Goal: Check status: Check status

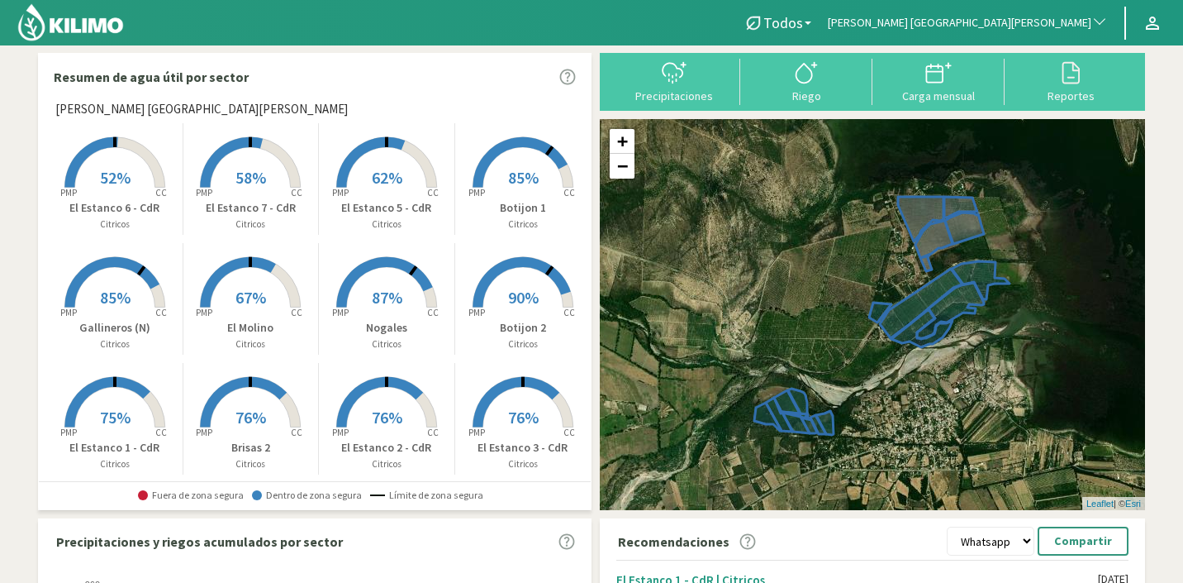
drag, startPoint x: 0, startPoint y: 0, endPoint x: 1021, endPoint y: 17, distance: 1020.7
click at [1021, 17] on span "[PERSON_NAME] [GEOGRAPHIC_DATA][PERSON_NAME]" at bounding box center [960, 23] width 264 height 17
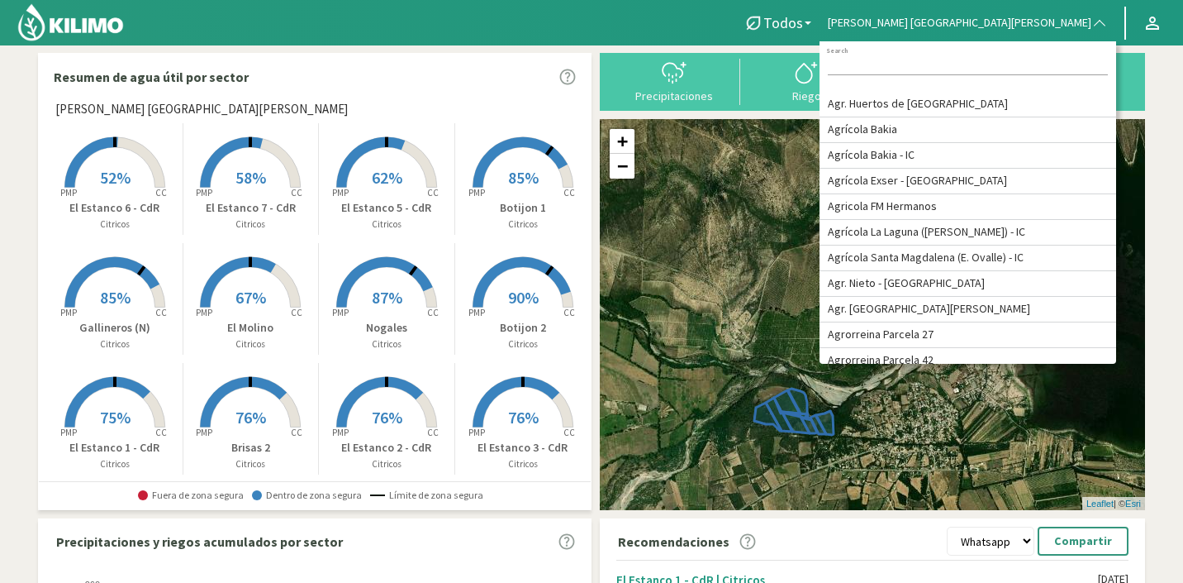
click at [1053, 70] on input at bounding box center [968, 66] width 280 height 17
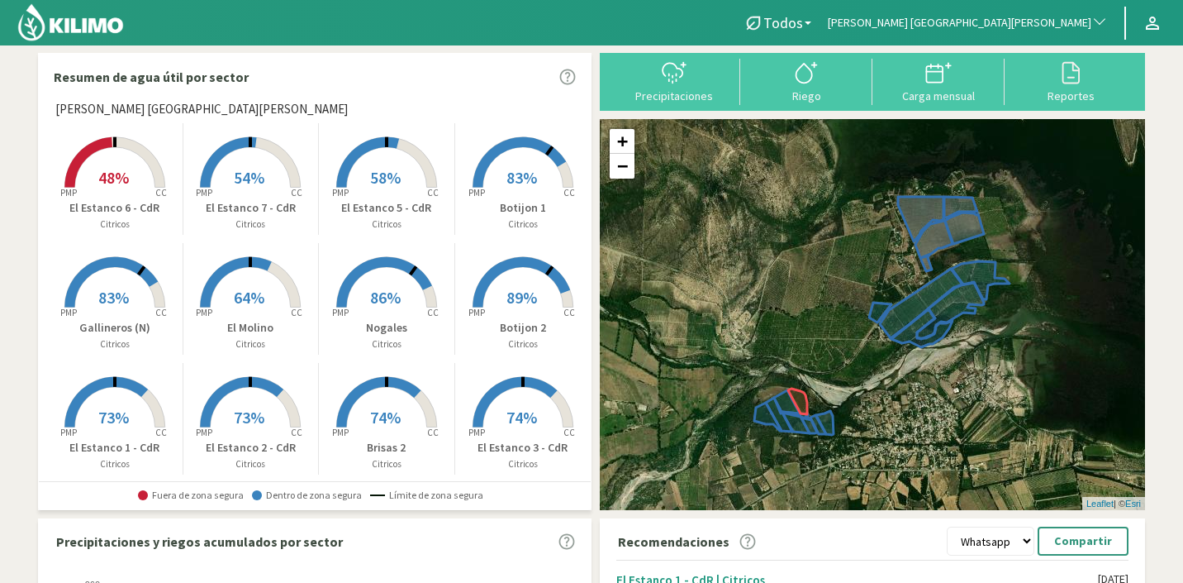
click at [1034, 11] on button "[PERSON_NAME] [GEOGRAPHIC_DATA][PERSON_NAME]" at bounding box center [968, 23] width 297 height 36
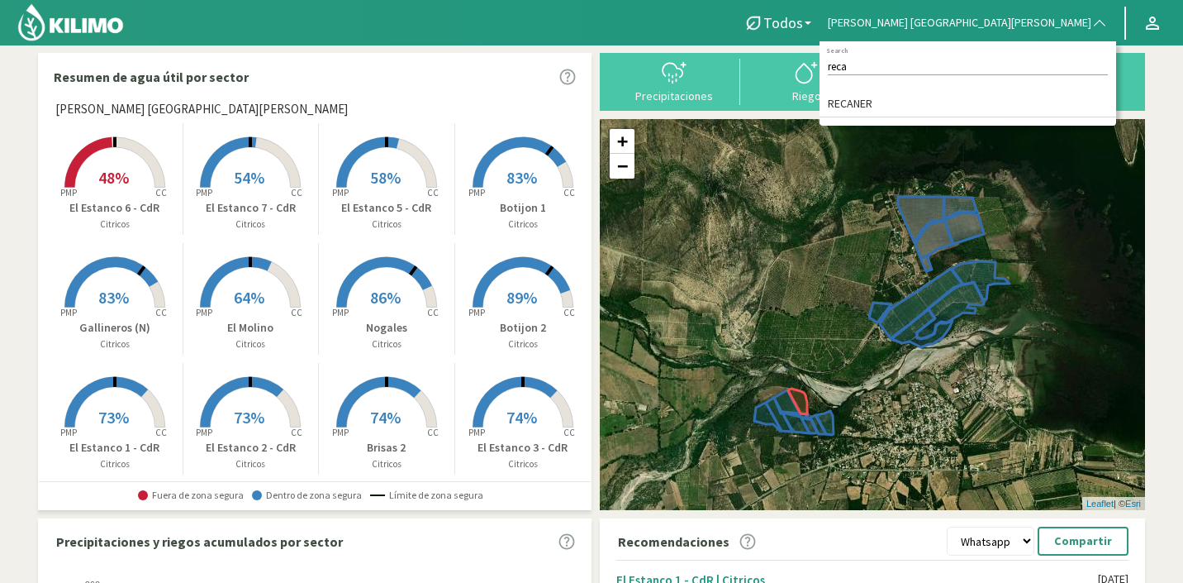
type input "reca"
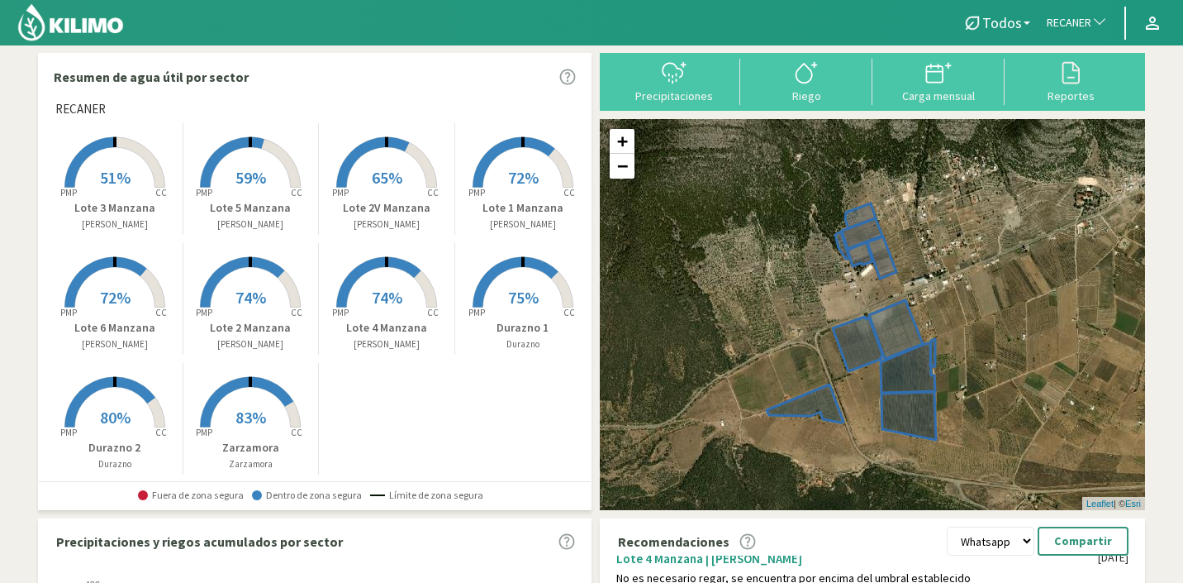
click at [418, 285] on icon at bounding box center [386, 282] width 101 height 50
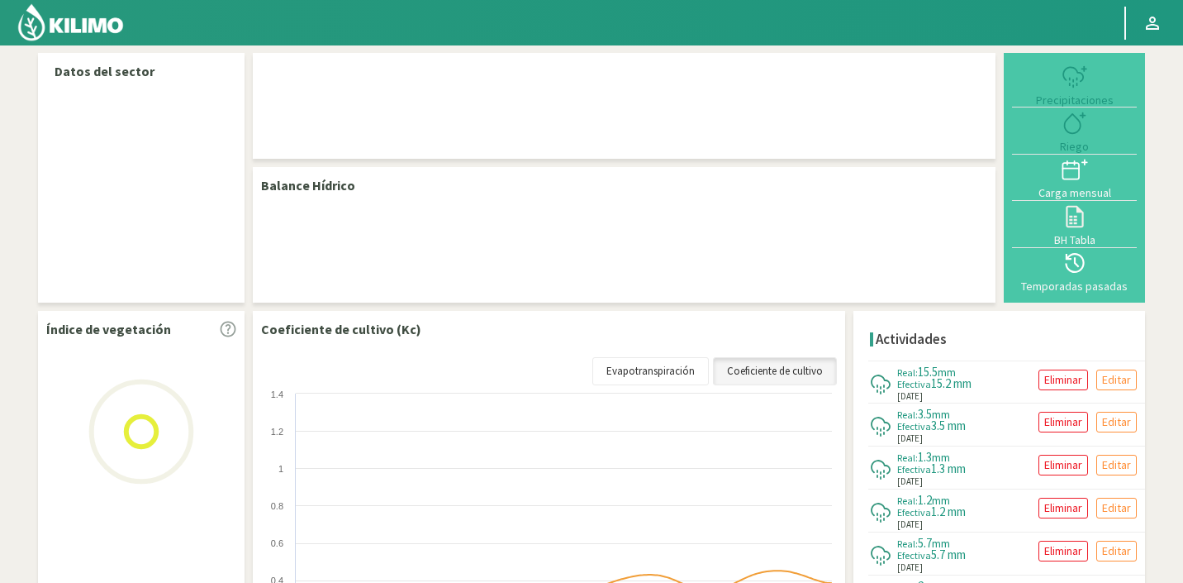
select select "232: Object"
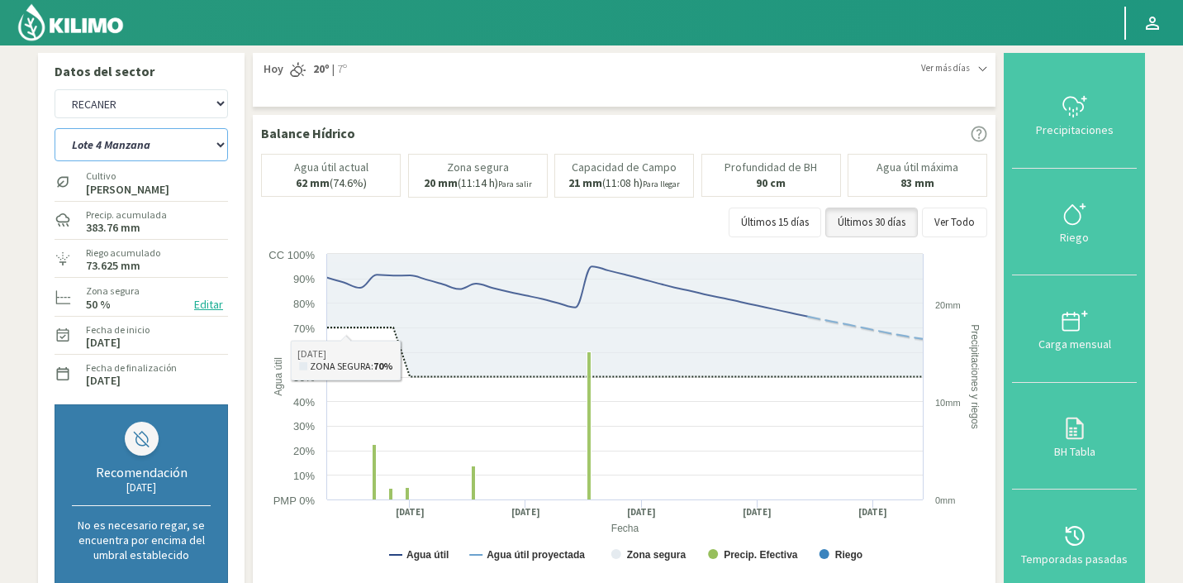
click at [149, 150] on select "Durazno 1 Durazno 2 Lote 1 Manzana Lote 2 Manzana Lote 2V Manzana Lote 3 Manzan…" at bounding box center [142, 144] width 174 height 33
click at [55, 128] on select "Durazno 1 Durazno 2 Lote 1 Manzana Lote 2 Manzana Lote 2V Manzana Lote 3 Manzan…" at bounding box center [142, 144] width 174 height 33
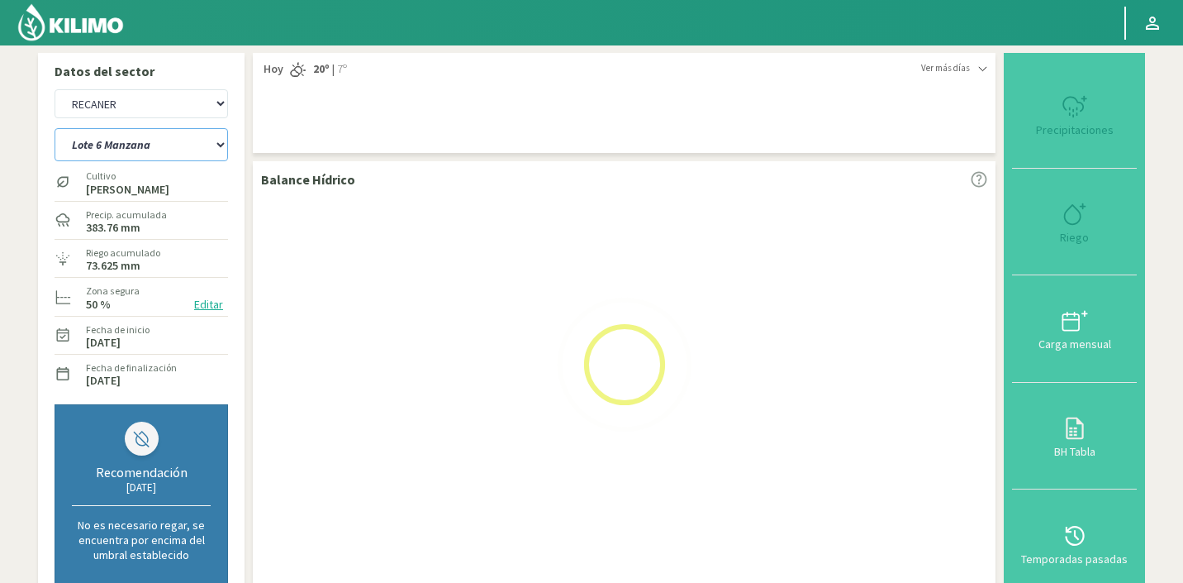
select select "6: Object"
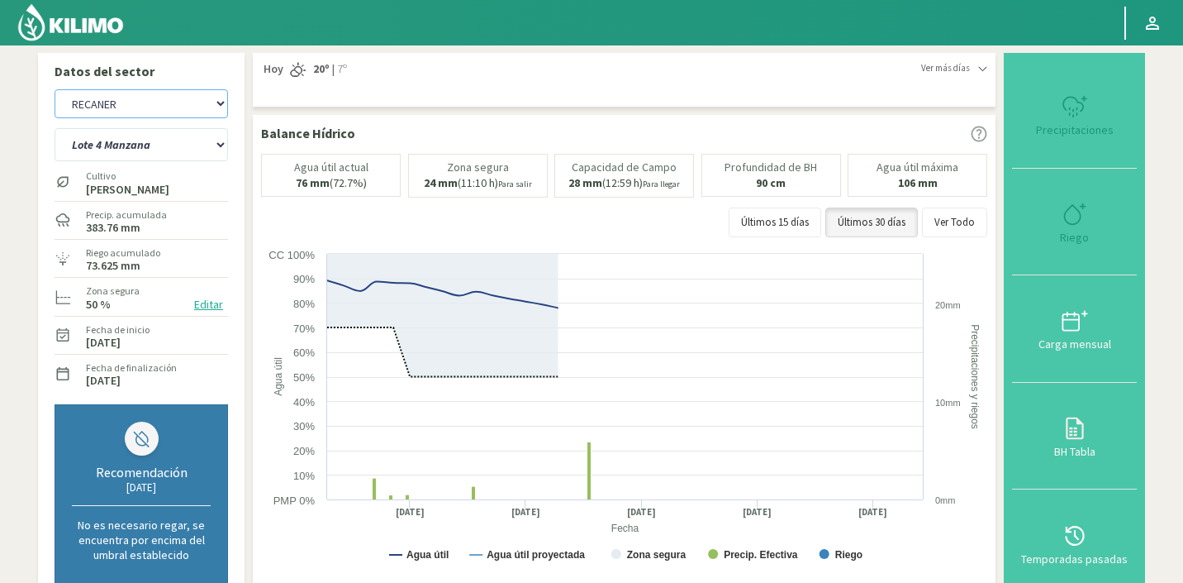
click at [152, 99] on select "Agr. Huertos de Chocalan Agrícola Bakia Agrícola Bakia - IC Agrícola Exser - Ca…" at bounding box center [142, 103] width 174 height 29
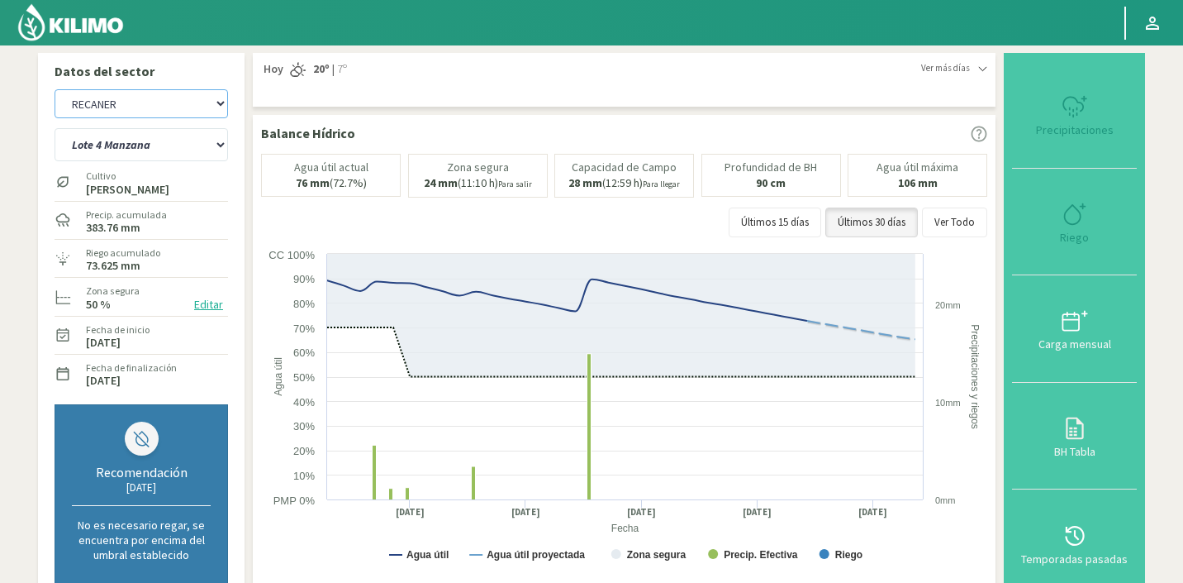
select select "521: Object"
click at [163, 145] on select "Durazno 1 Durazno 2 Lote 1 Manzana Lote 2 Manzana Lote 2V Manzana Lote 3 Manzan…" at bounding box center [142, 144] width 174 height 33
click at [55, 128] on select "Durazno 1 Durazno 2 Lote 1 Manzana Lote 2 Manzana Lote 2V Manzana Lote 3 Manzan…" at bounding box center [142, 144] width 174 height 33
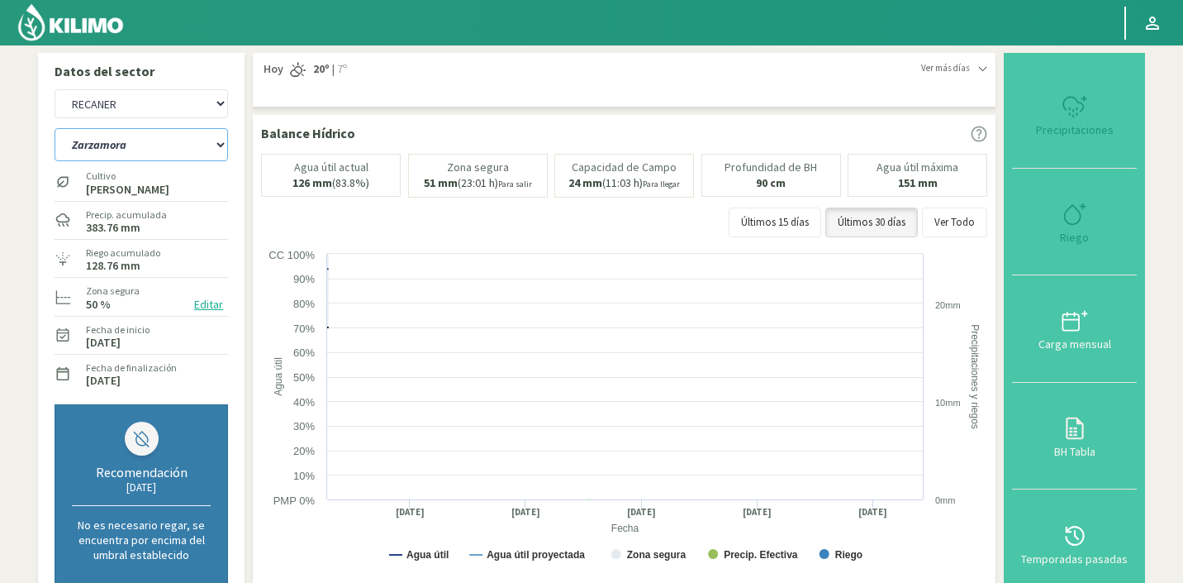
select select "18: Object"
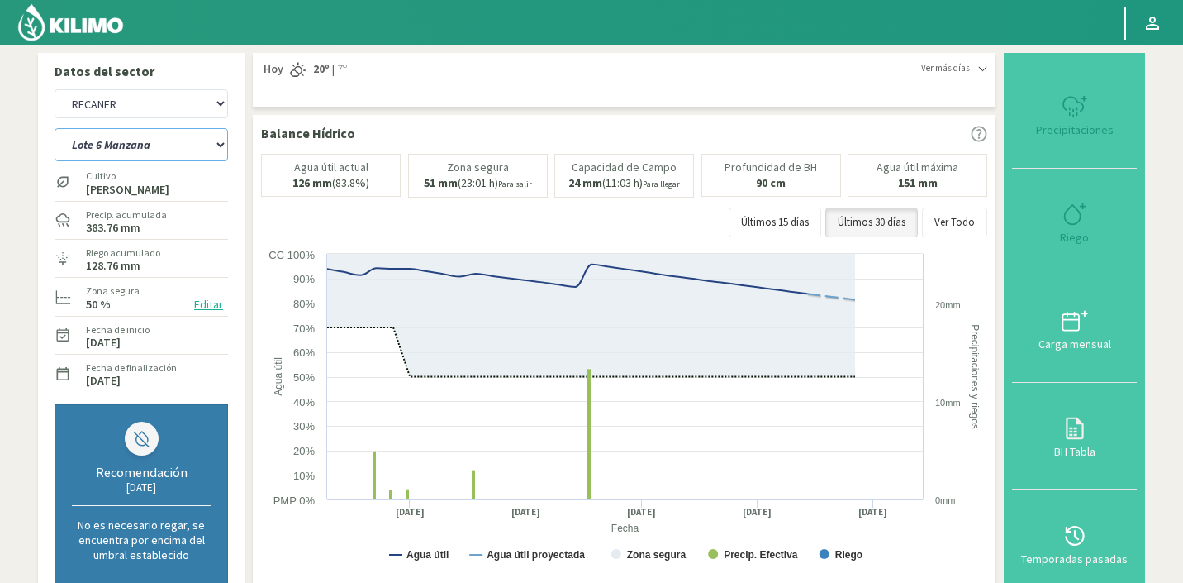
select select "810: Object"
select select "29: Object"
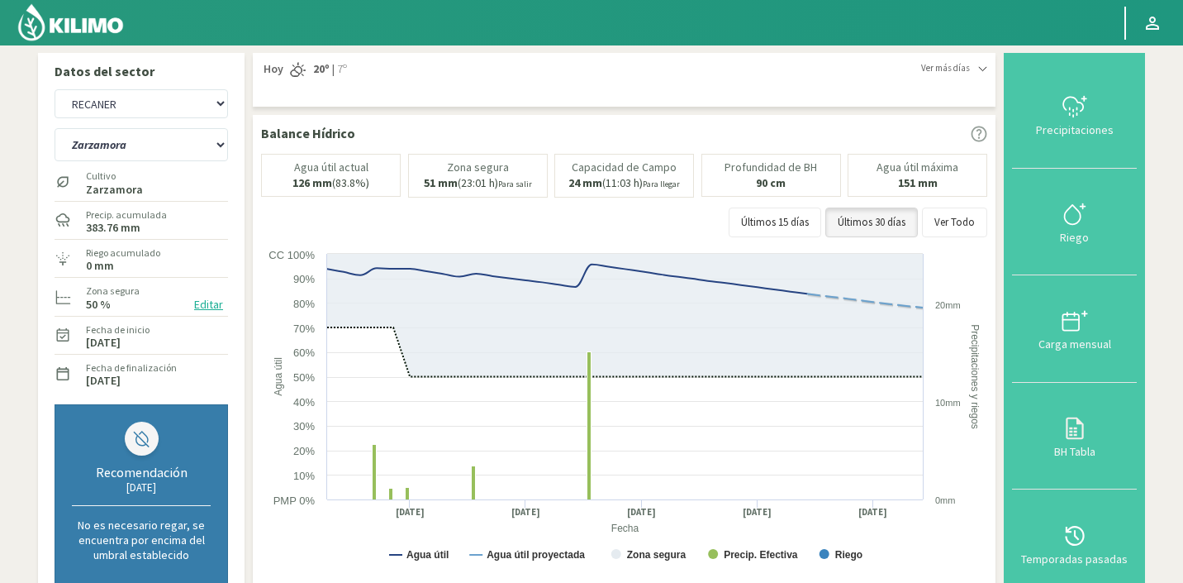
click at [106, 6] on img at bounding box center [71, 22] width 108 height 40
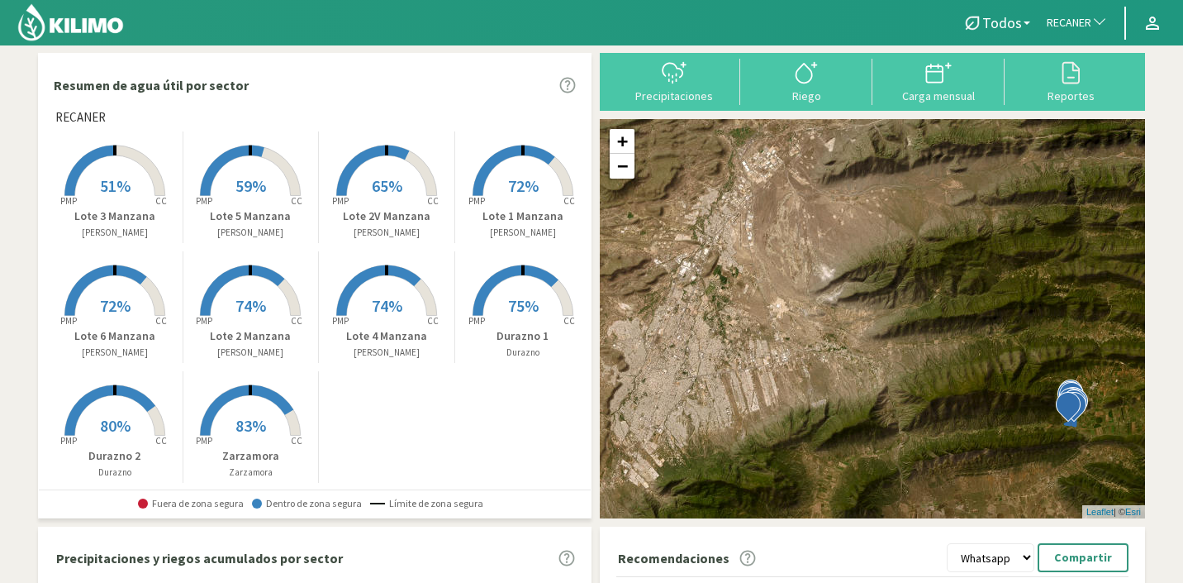
click at [88, 212] on p "Lote 3 Manzana" at bounding box center [115, 215] width 136 height 17
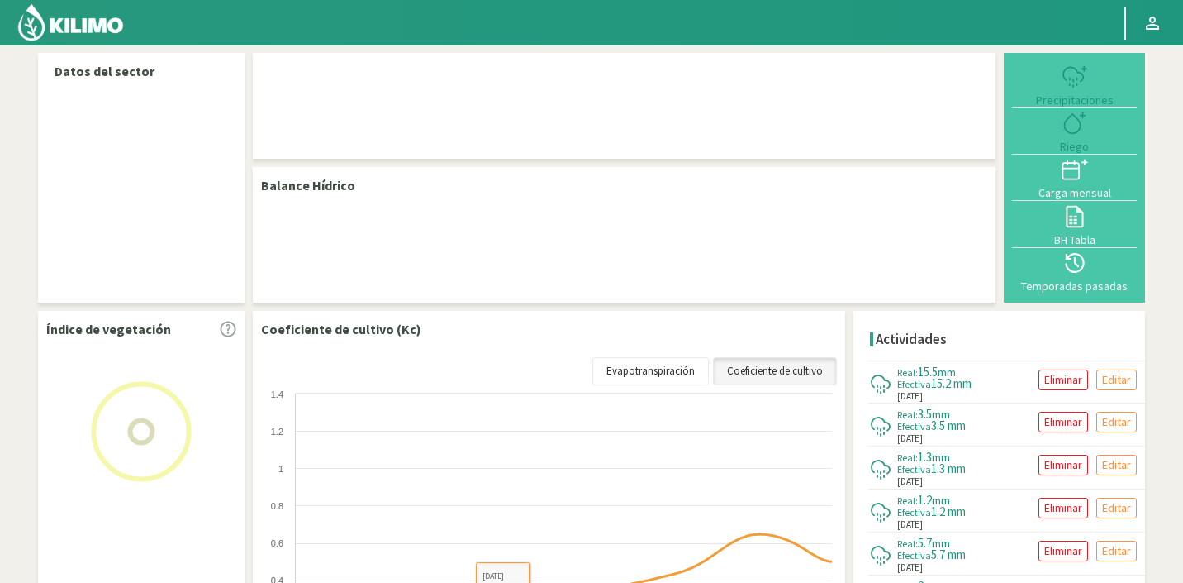
select select "232: Object"
select select "5: Object"
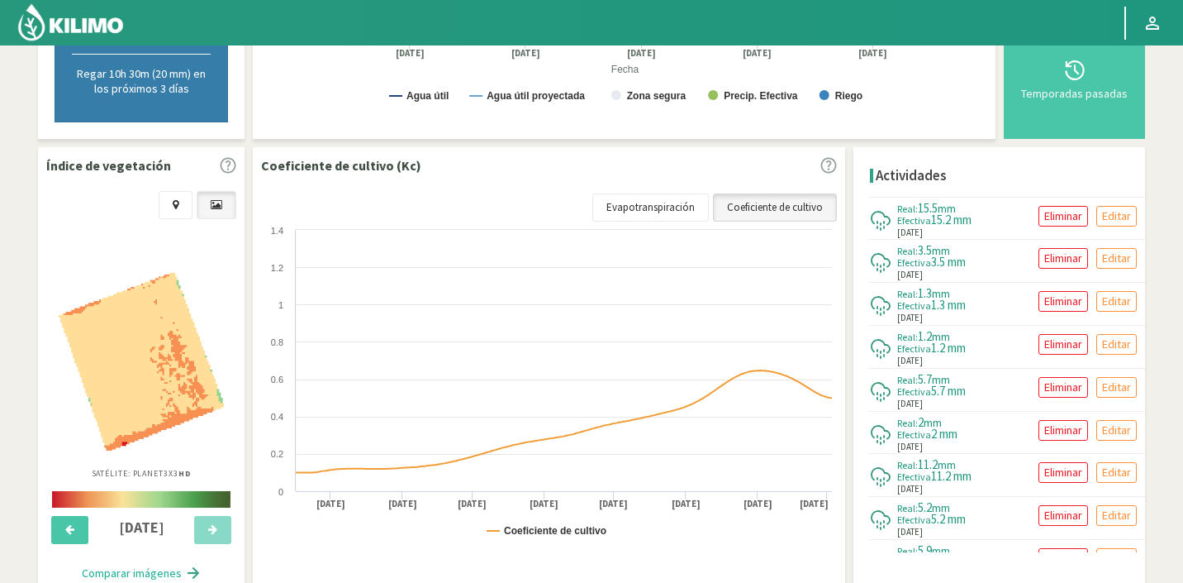
scroll to position [516, 0]
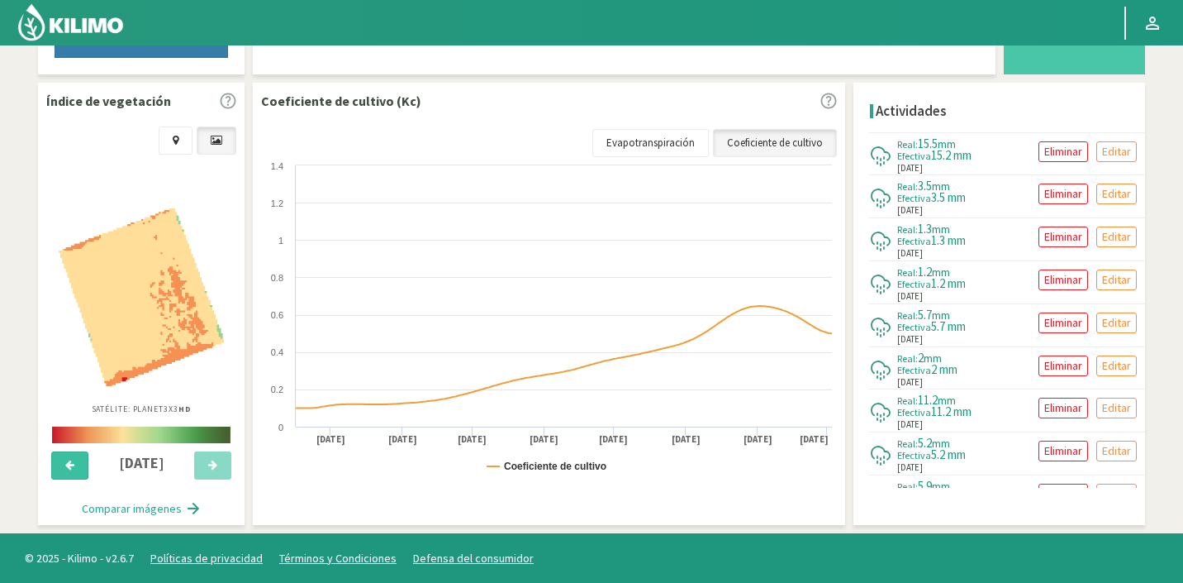
click at [59, 458] on button at bounding box center [69, 465] width 37 height 28
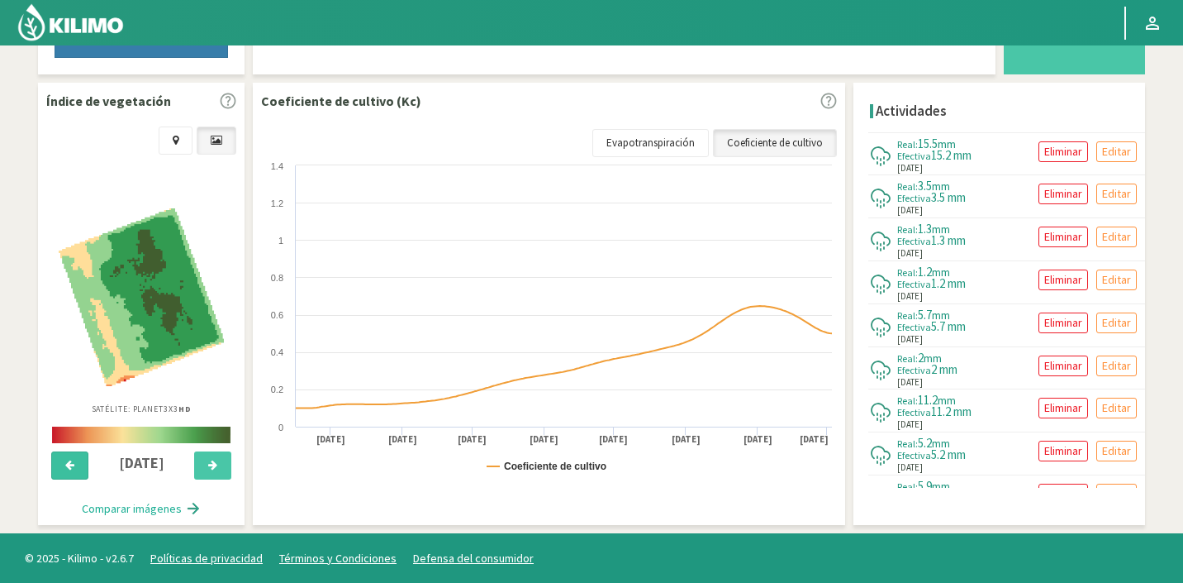
click at [60, 459] on button at bounding box center [69, 465] width 37 height 28
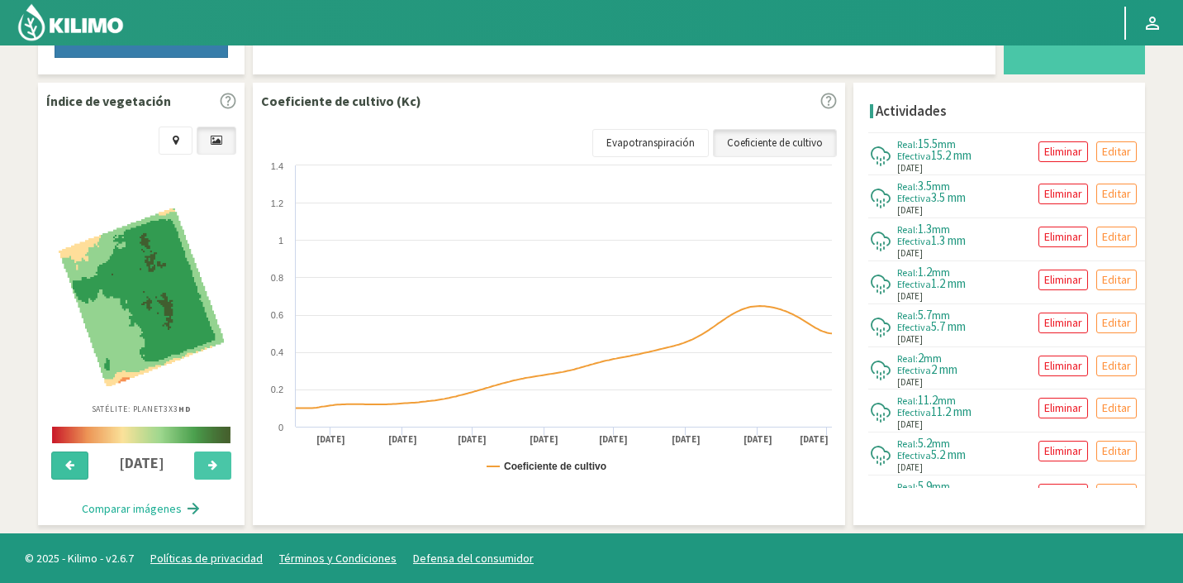
click at [61, 459] on button at bounding box center [69, 465] width 37 height 28
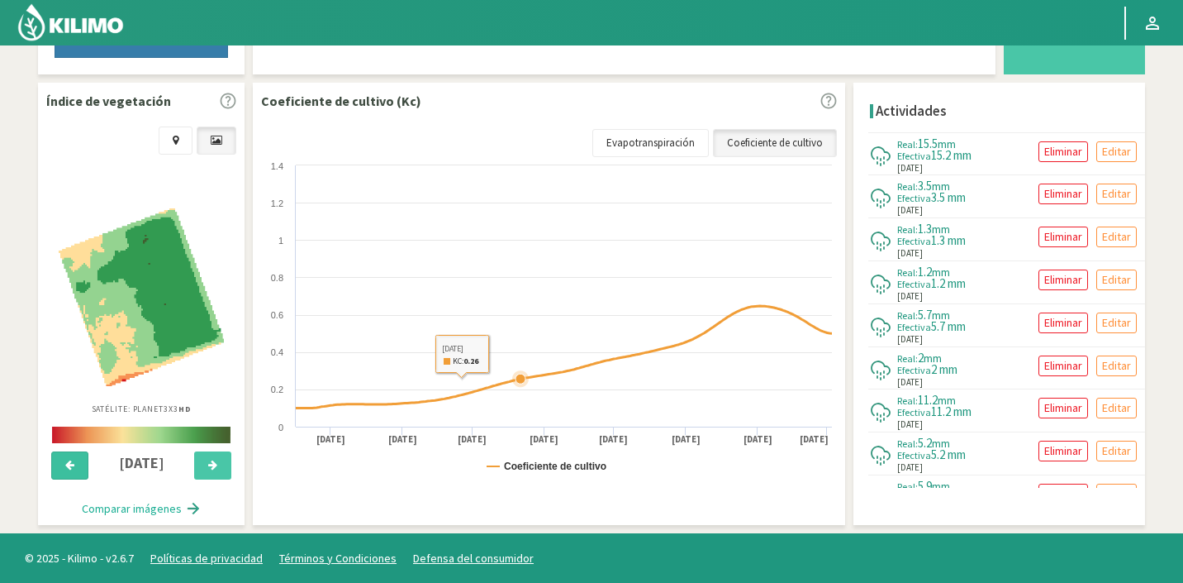
scroll to position [0, 0]
